Goal: Transaction & Acquisition: Book appointment/travel/reservation

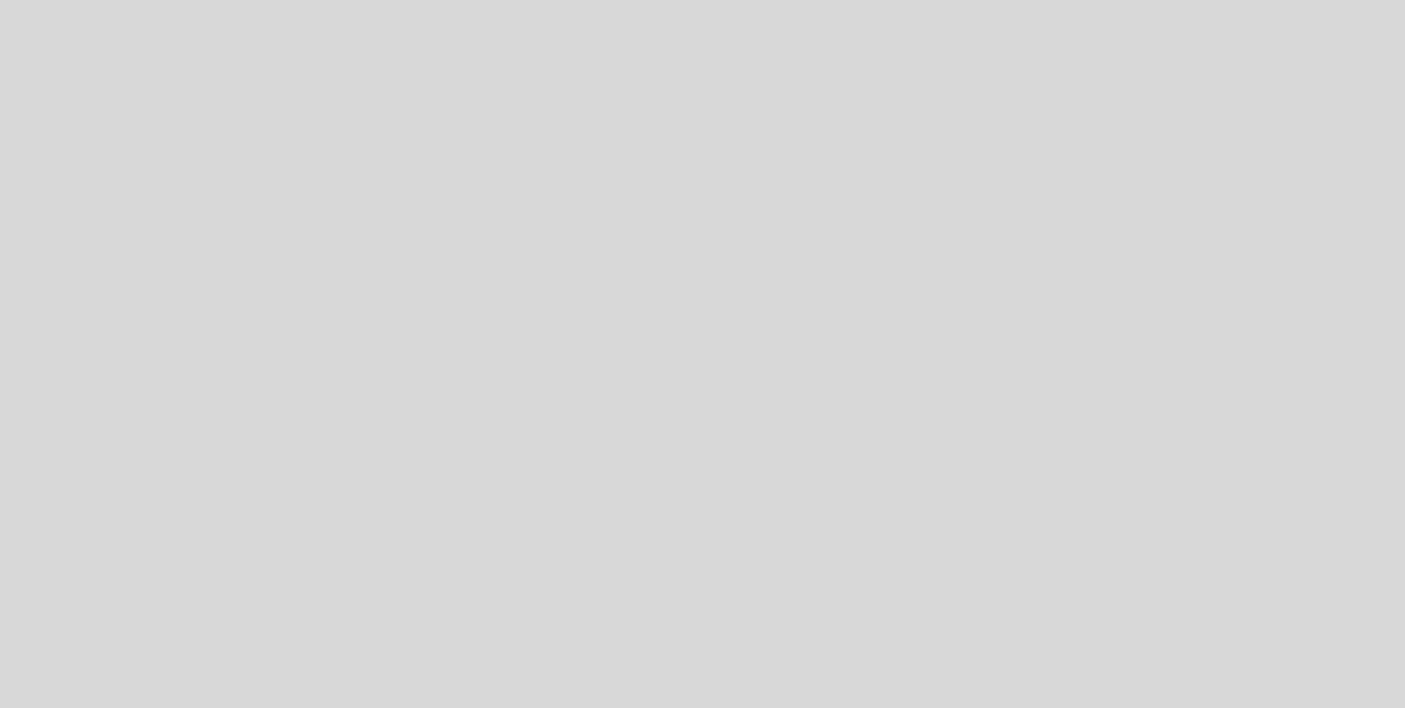
select select "es"
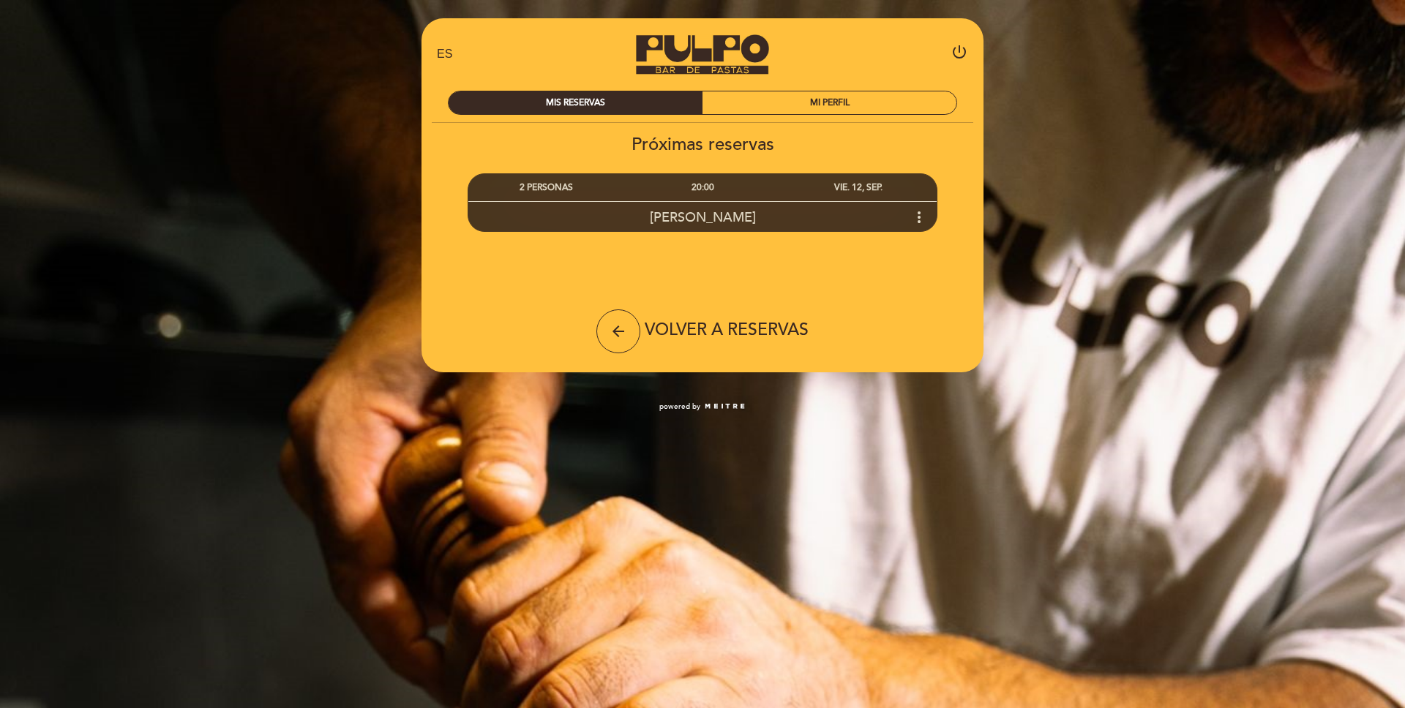
click at [916, 214] on icon "more_vert" at bounding box center [919, 217] width 18 height 18
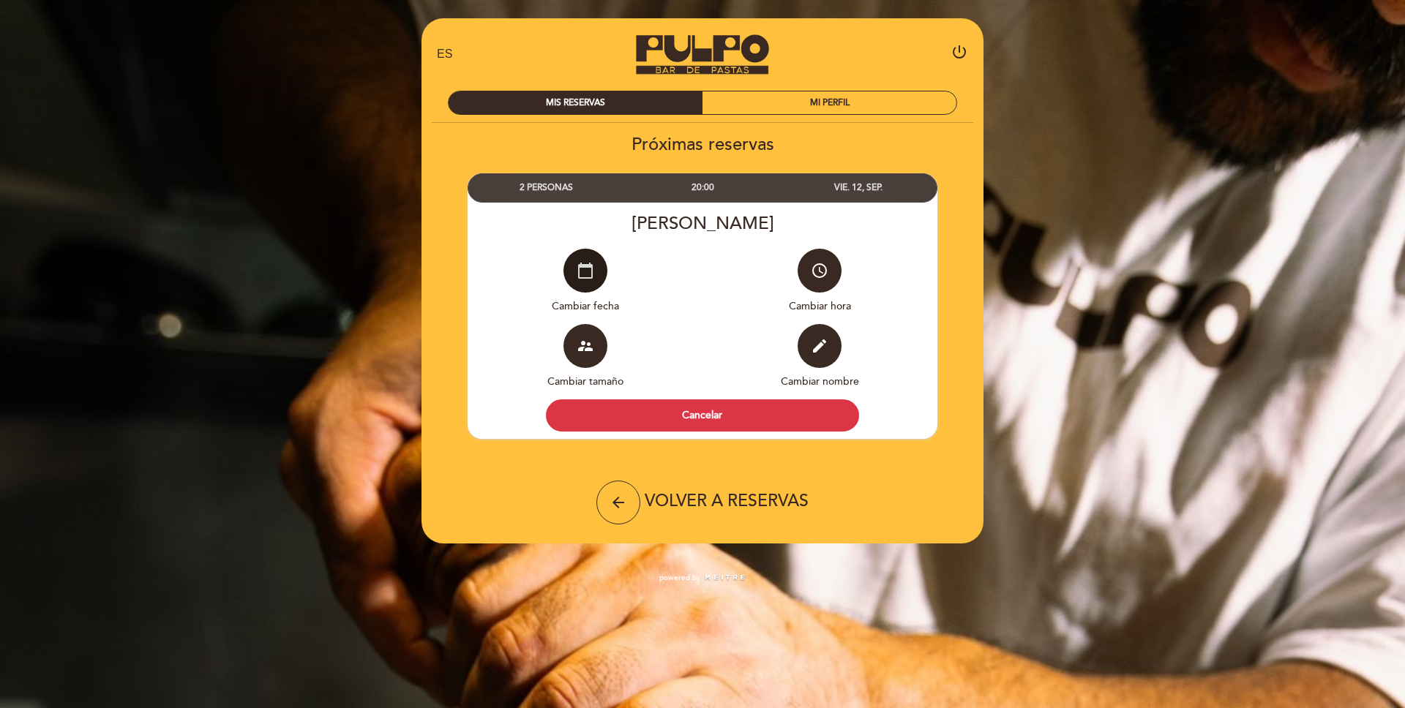
click at [590, 272] on icon "calendar_today" at bounding box center [585, 271] width 18 height 18
select select "es"
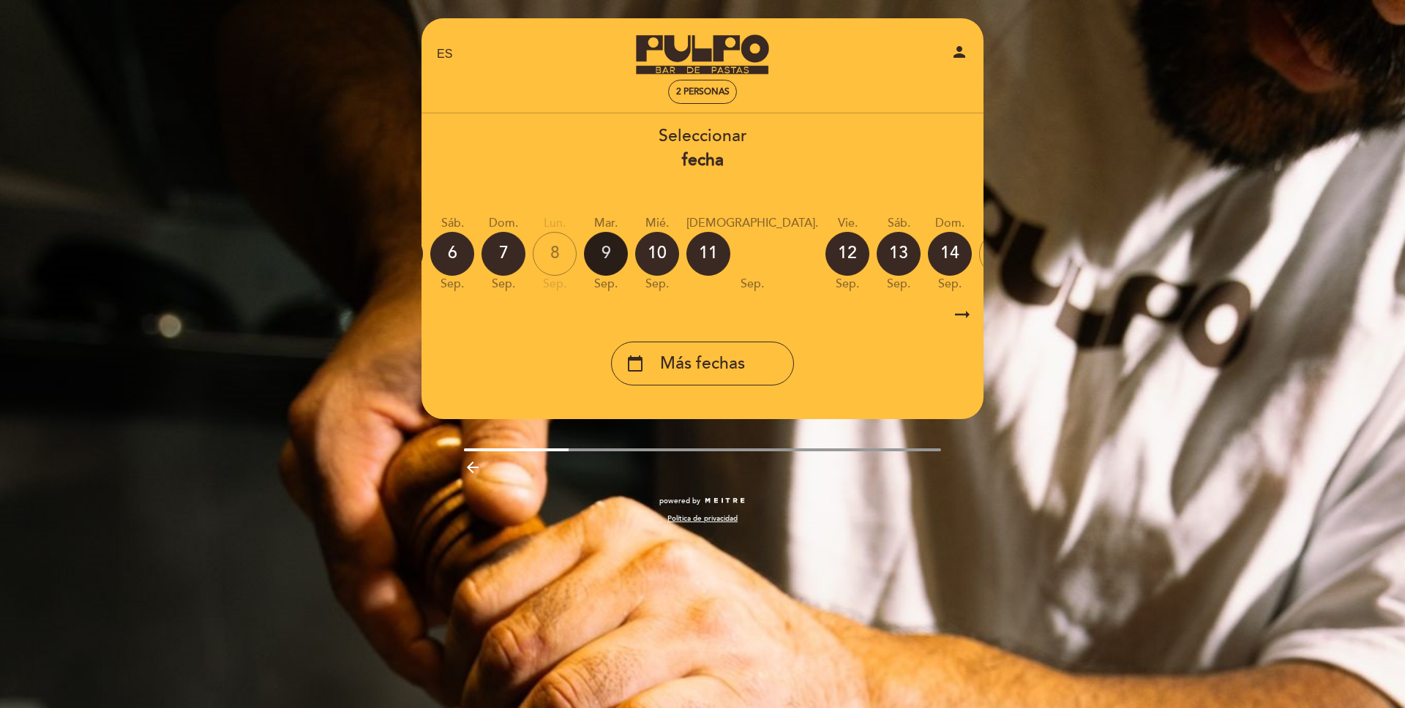
scroll to position [0, 218]
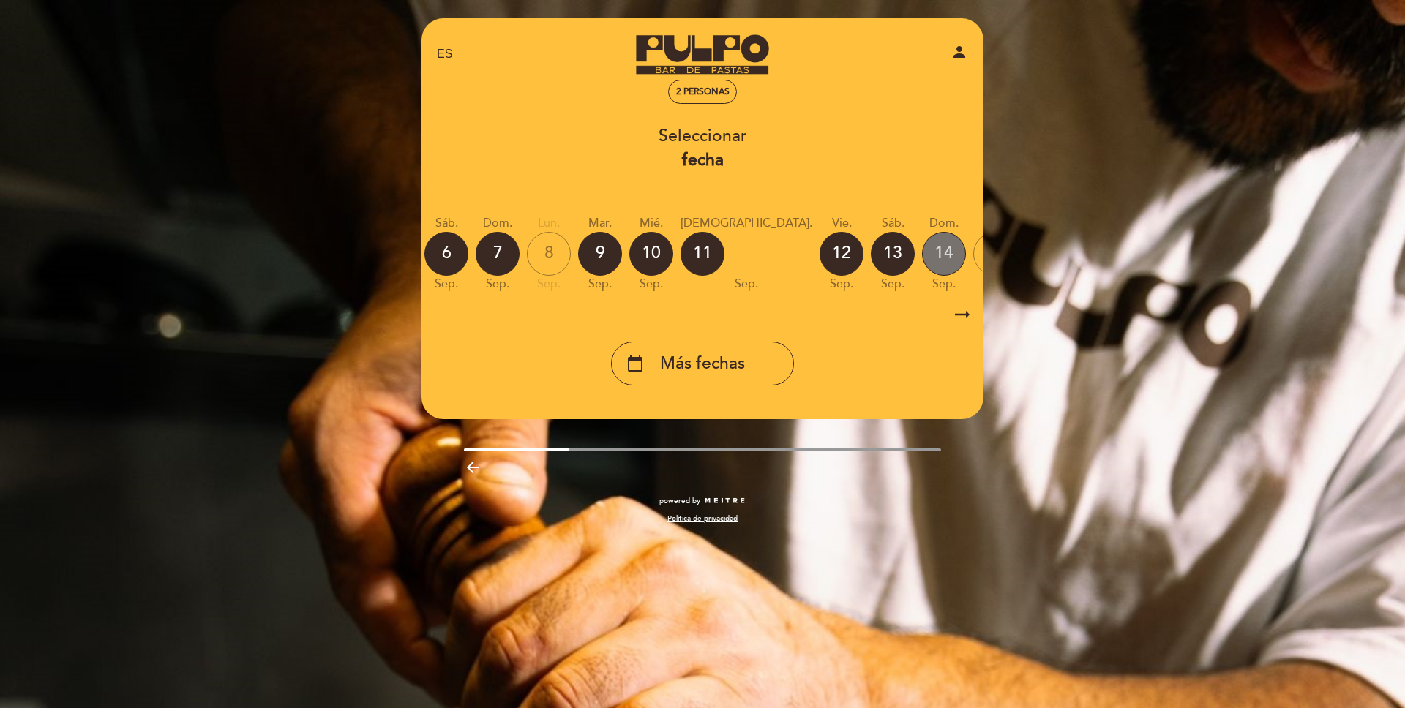
click at [922, 263] on div "14" at bounding box center [944, 254] width 44 height 44
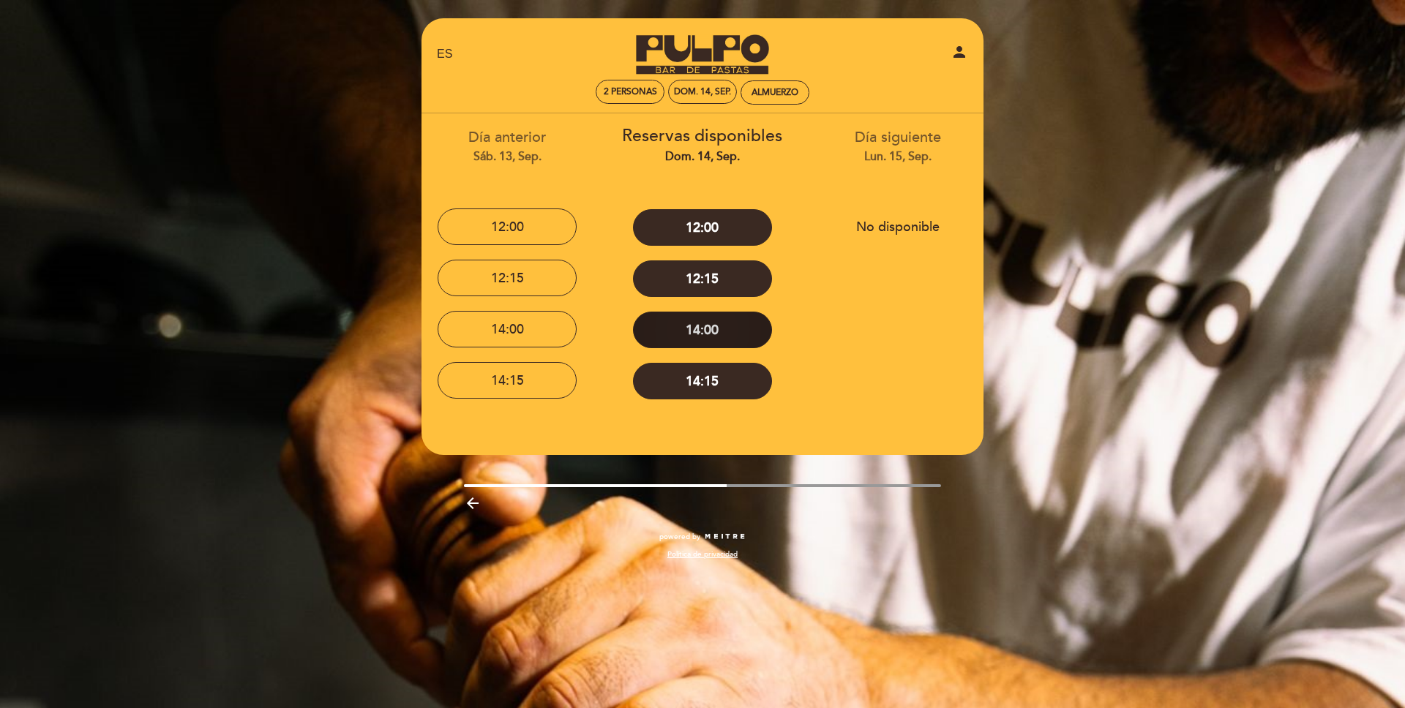
click at [677, 328] on button "14:00" at bounding box center [702, 330] width 139 height 37
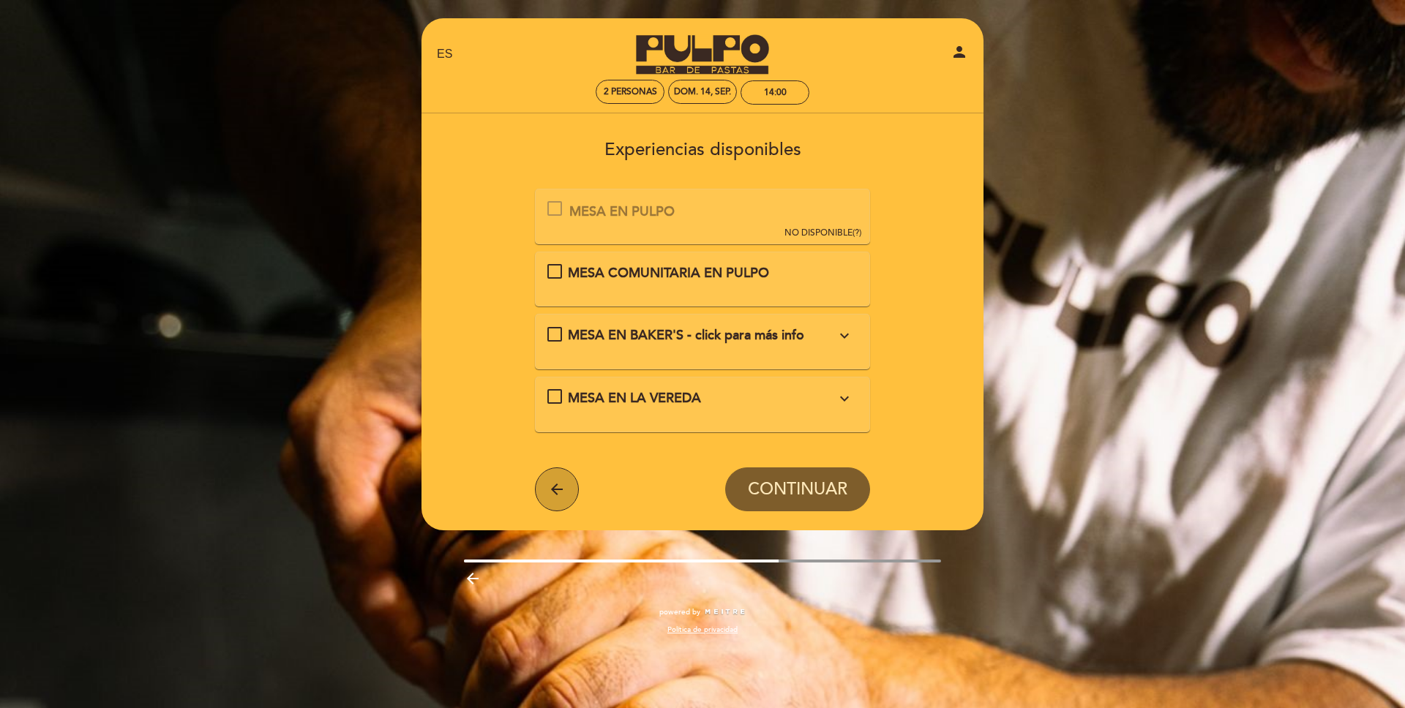
click at [562, 485] on icon "arrow_back" at bounding box center [557, 490] width 18 height 18
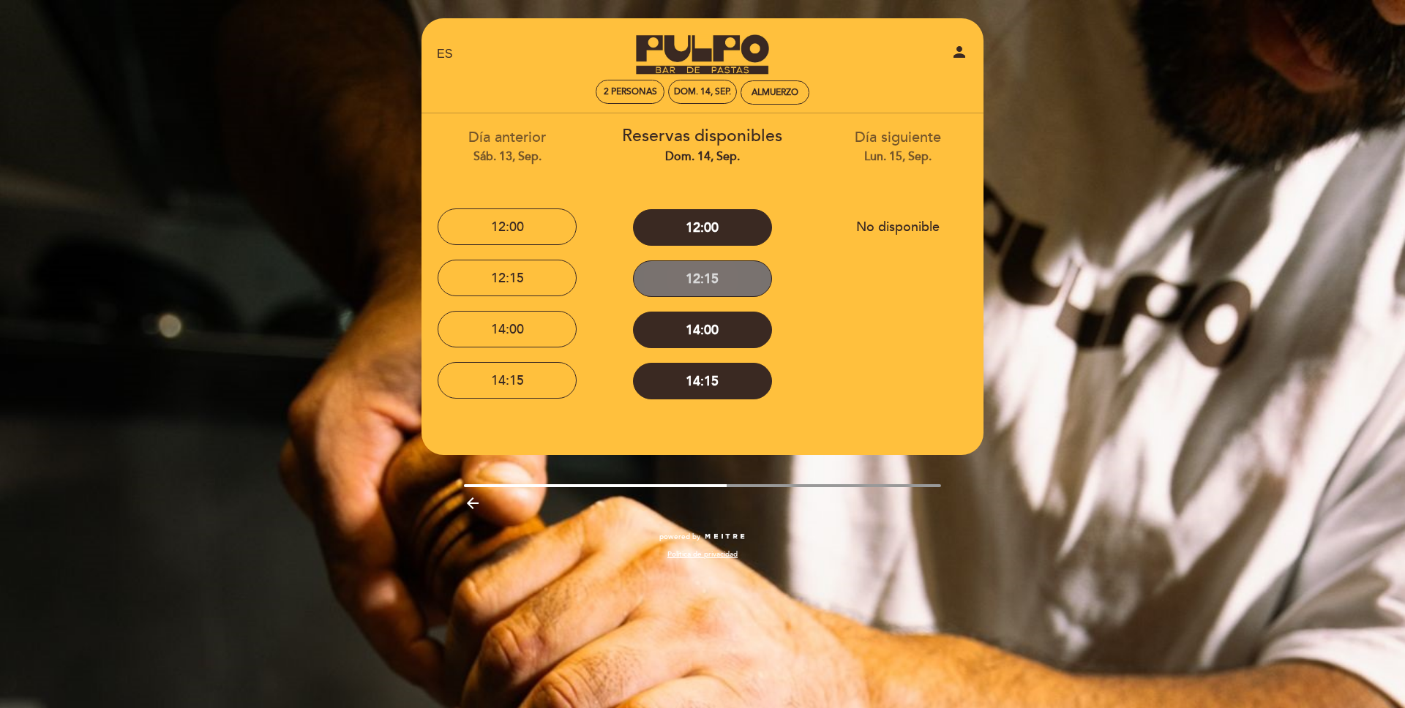
click at [686, 285] on button "12:15" at bounding box center [702, 278] width 139 height 37
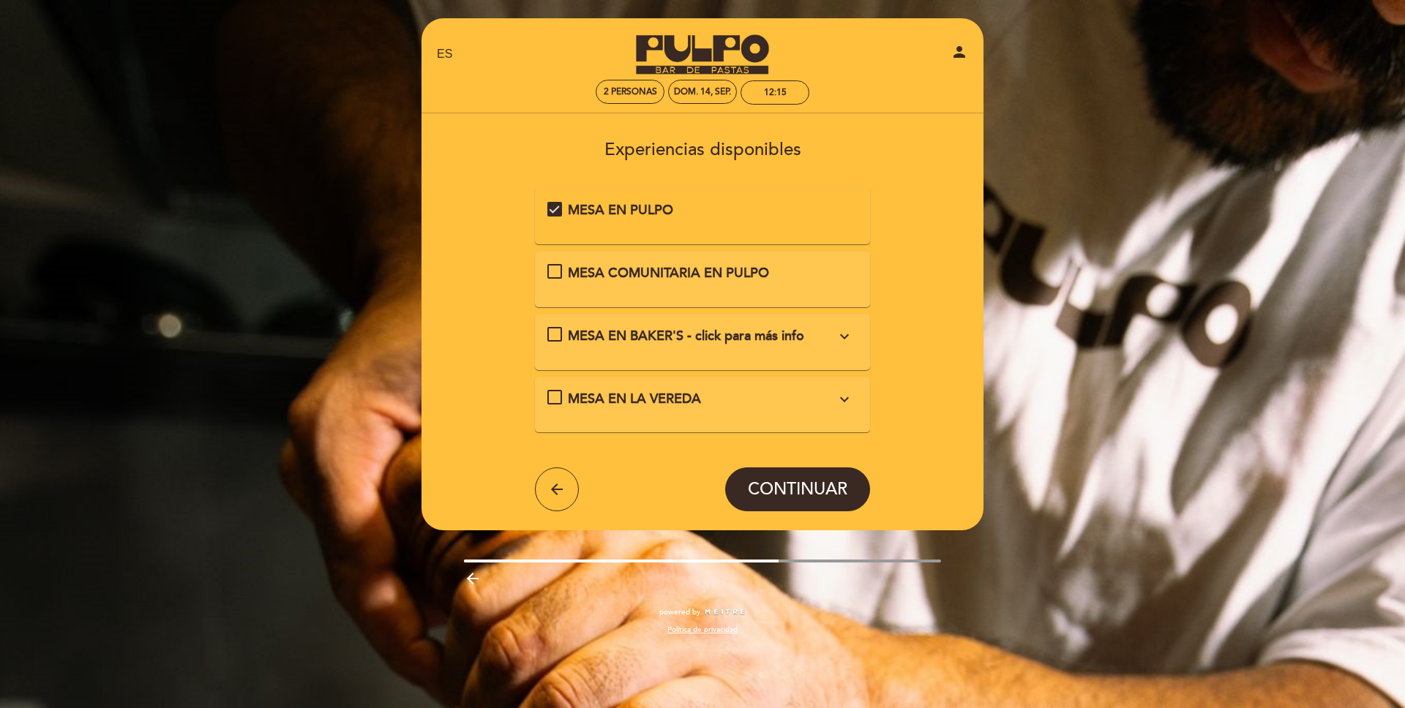
click at [561, 405] on div "MESA EN LA VEREDA\a\9\9\9\9\9\9\a\9\9\9\9\9\9\a\9\9\9\9\9\9\9expand_more\a\9\9\…" at bounding box center [554, 397] width 15 height 15
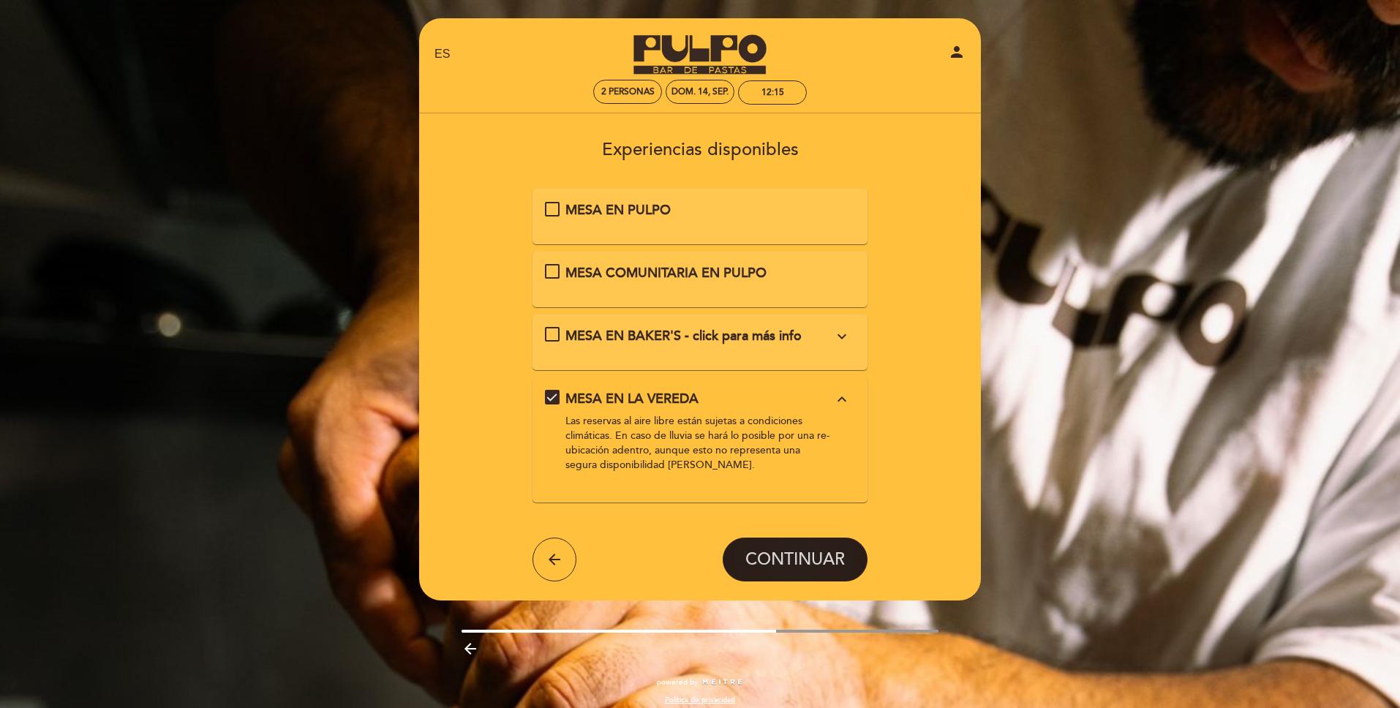
click at [794, 554] on span "CONTINUAR" at bounding box center [794, 559] width 99 height 20
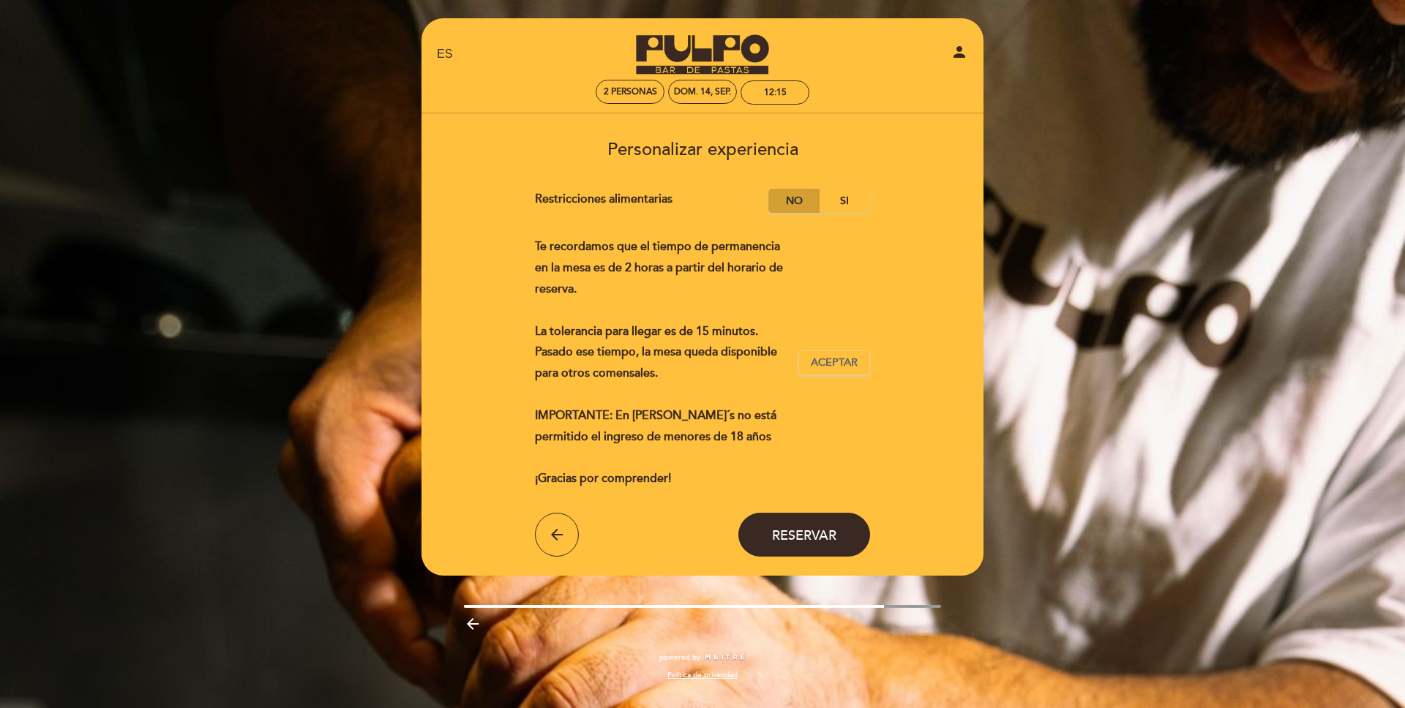
click at [795, 206] on label "No" at bounding box center [793, 201] width 51 height 24
click at [826, 524] on button "Reservar" at bounding box center [804, 535] width 132 height 44
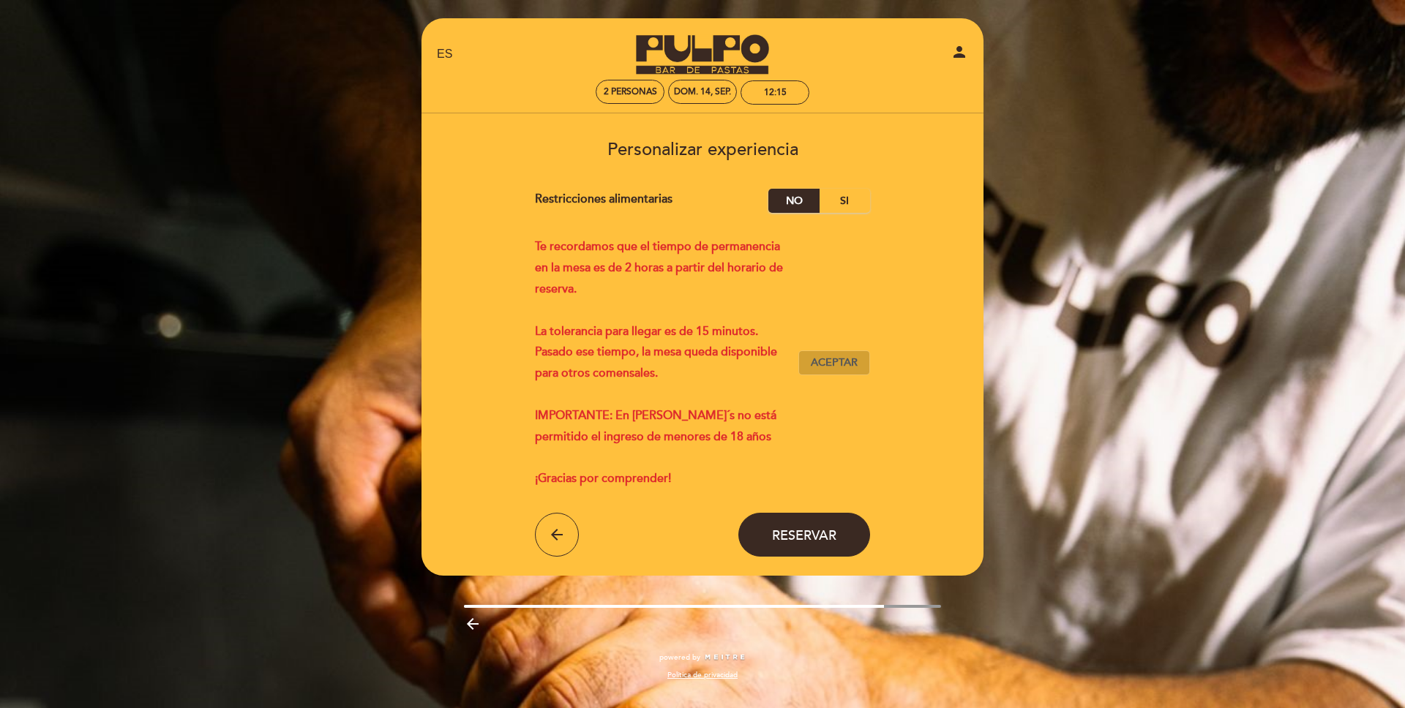
click at [820, 364] on span "Aceptar" at bounding box center [834, 363] width 47 height 15
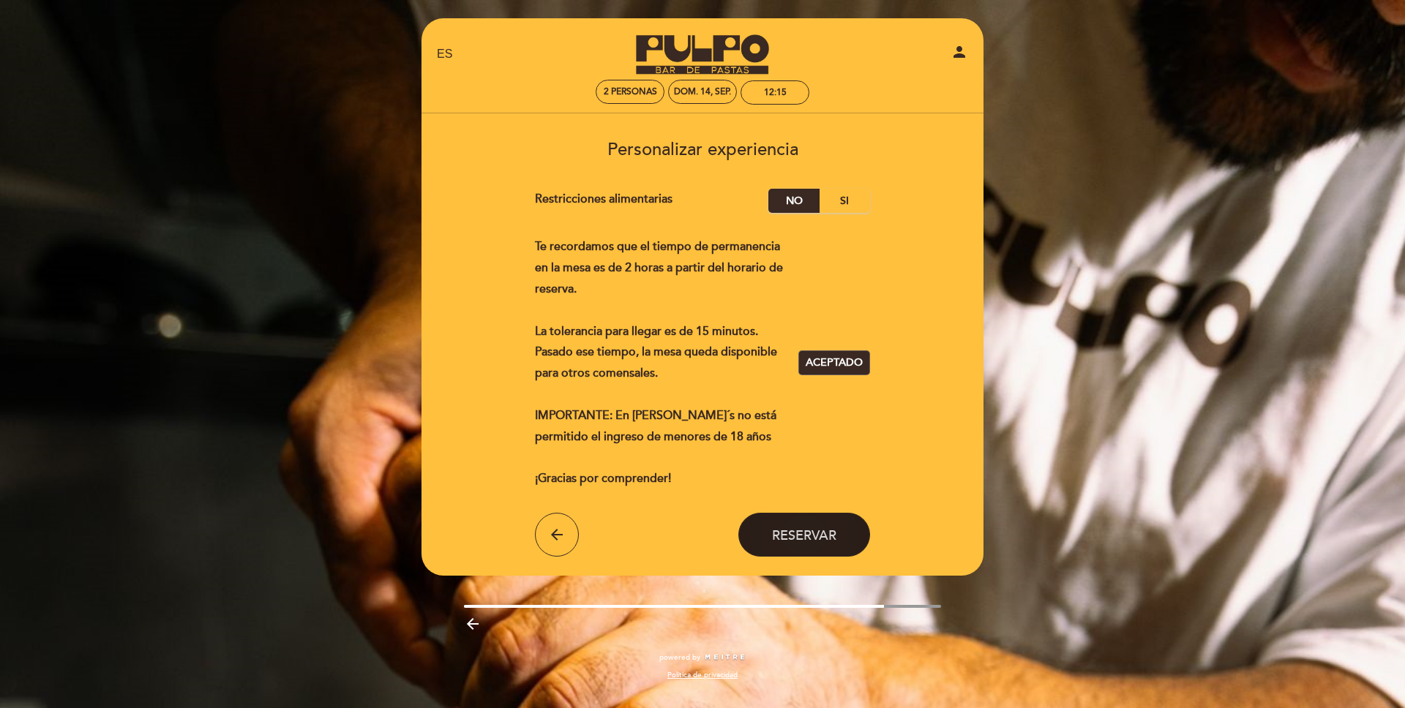
click at [830, 550] on button "Reservar" at bounding box center [804, 535] width 132 height 44
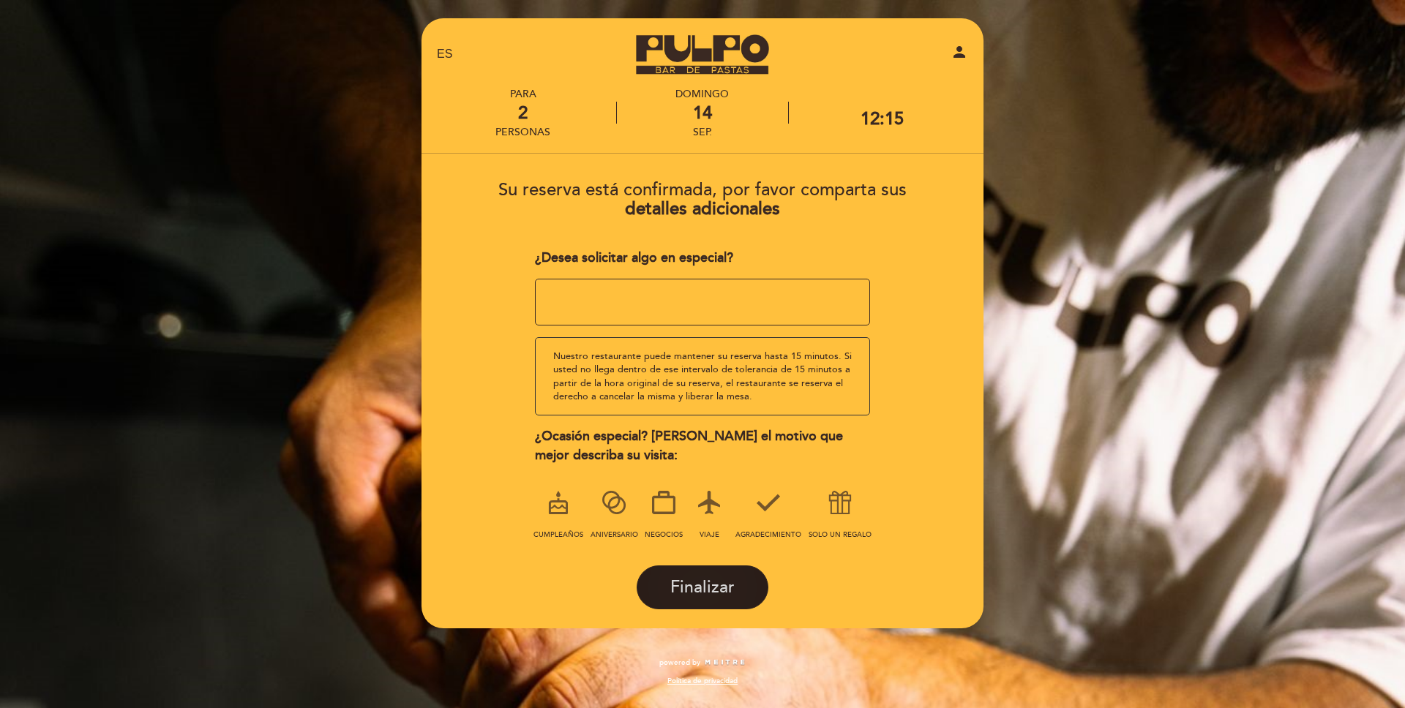
click at [728, 590] on span "Finalizar" at bounding box center [702, 587] width 64 height 20
